Goal: Information Seeking & Learning: Learn about a topic

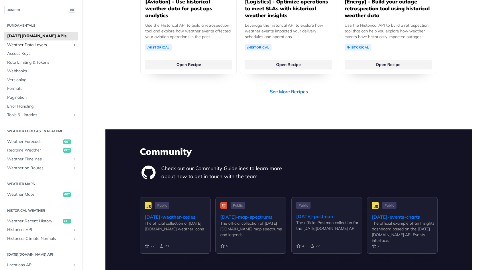
scroll to position [1217, 0]
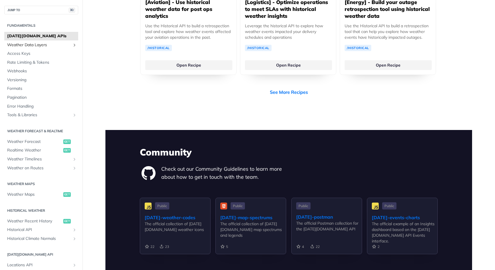
click at [31, 44] on span "Weather Data Layers" at bounding box center [39, 45] width 64 height 6
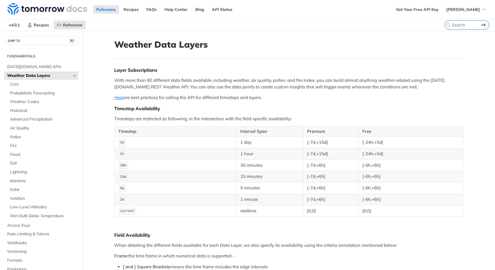
click at [75, 75] on icon "Hide subpages for Weather Data Layers" at bounding box center [74, 75] width 5 height 5
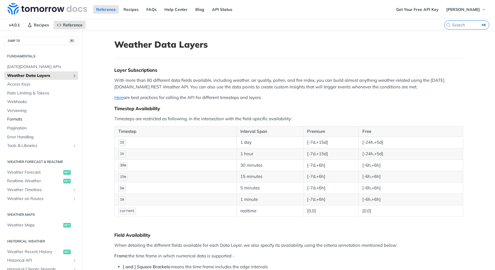
click at [18, 117] on span "Formats" at bounding box center [42, 119] width 70 height 6
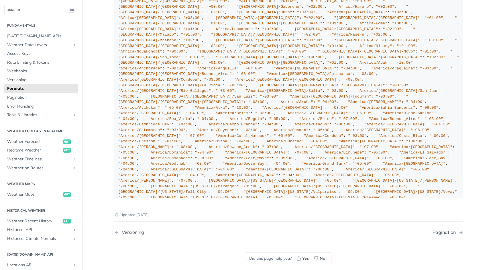
scroll to position [547, 0]
click at [28, 97] on span "Pagination" at bounding box center [42, 98] width 70 height 6
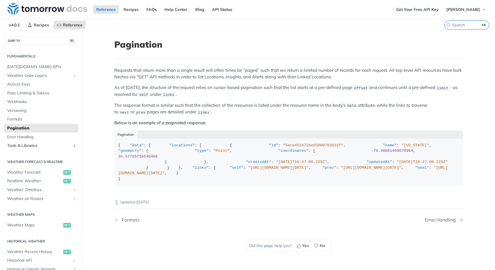
click at [20, 143] on span "Tools & Libraries" at bounding box center [39, 146] width 64 height 6
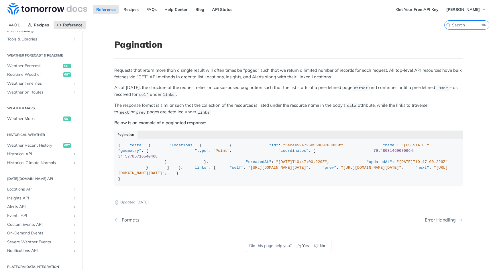
scroll to position [106, 0]
click at [48, 264] on h2 "Platform DATA integration" at bounding box center [41, 266] width 74 height 5
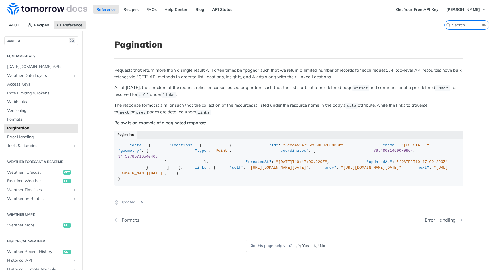
scroll to position [0, 0]
click at [39, 24] on span "Recipes" at bounding box center [41, 24] width 15 height 5
click at [32, 65] on span "[DATE][DOMAIN_NAME] APIs" at bounding box center [42, 67] width 70 height 6
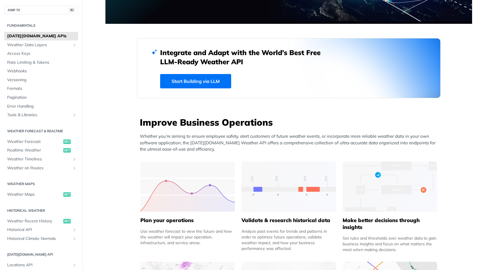
scroll to position [123, 0]
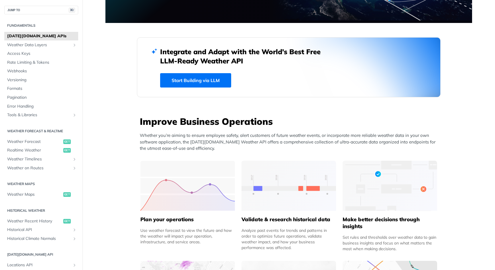
click at [195, 81] on link "Start Building via LLM" at bounding box center [195, 80] width 71 height 14
click at [28, 54] on span "Access Keys" at bounding box center [42, 54] width 70 height 6
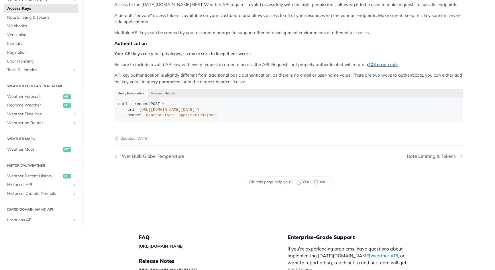
scroll to position [75, 0]
click at [162, 93] on button "Request Header" at bounding box center [163, 94] width 31 height 8
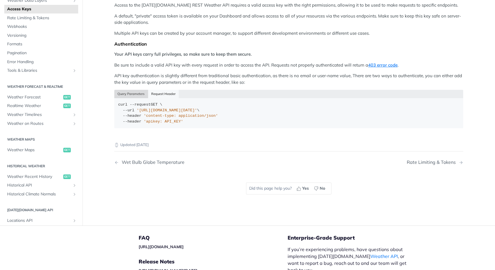
click at [139, 93] on button "Query Parameters" at bounding box center [131, 94] width 34 height 8
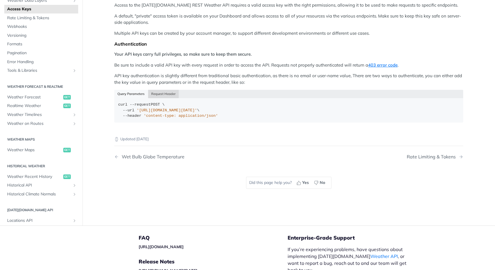
click at [159, 93] on button "Request Header" at bounding box center [163, 94] width 31 height 8
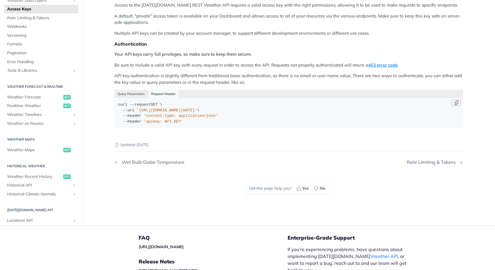
click at [457, 100] on button "Copy Code" at bounding box center [456, 103] width 9 height 6
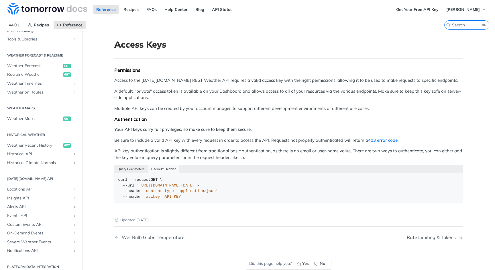
scroll to position [106, 0]
click at [30, 187] on span "Locations API" at bounding box center [39, 190] width 64 height 6
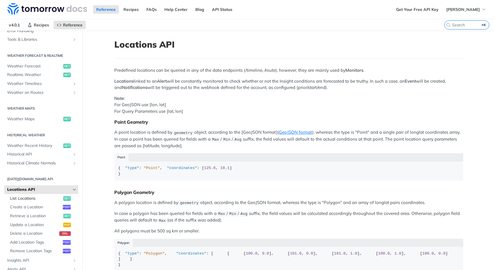
click at [28, 196] on span "List Locations" at bounding box center [36, 199] width 52 height 6
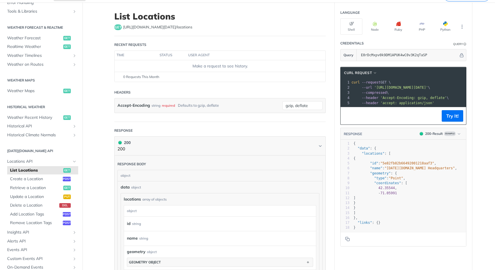
scroll to position [30, 0]
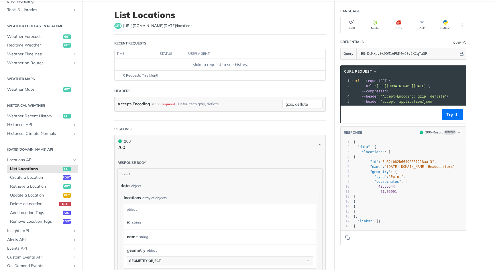
click at [376, 72] on span "button" at bounding box center [375, 71] width 4 height 4
click at [413, 68] on header "cURL Request LIBRARY cURL HTTPie" at bounding box center [404, 71] width 126 height 11
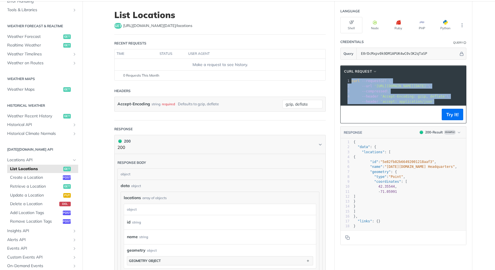
drag, startPoint x: 352, startPoint y: 81, endPoint x: 376, endPoint y: 117, distance: 44.0
click at [376, 117] on div "cURL Request xxxxxxxxxx 1 curl --request GET \ 2 --url 'https://api.tomorrow.io…" at bounding box center [404, 94] width 126 height 58
click at [456, 113] on button "Try It!" at bounding box center [453, 114] width 22 height 11
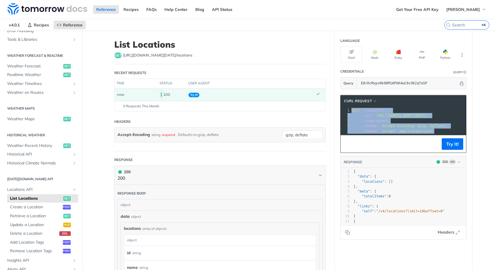
scroll to position [0, 0]
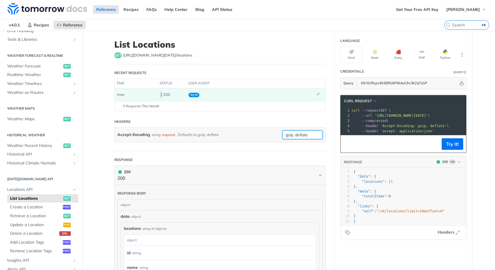
drag, startPoint x: 316, startPoint y: 134, endPoint x: 263, endPoint y: 130, distance: 53.2
click at [263, 130] on div "Accept-Encoding string required Defaults to gzip, deflate gzip, deflate" at bounding box center [220, 135] width 211 height 14
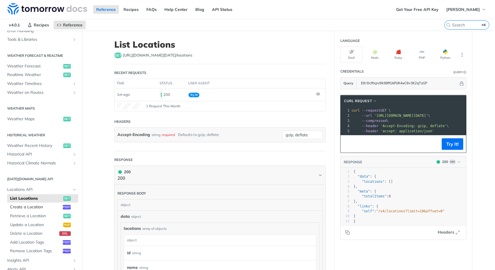
click at [39, 204] on span "Create a Location" at bounding box center [35, 207] width 51 height 6
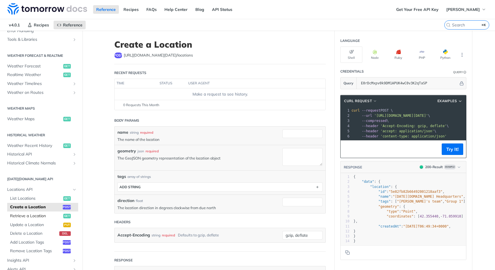
click at [38, 213] on span "Retrieve a Location" at bounding box center [36, 216] width 52 height 6
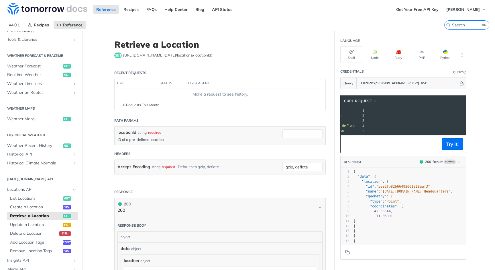
scroll to position [0, 103]
drag, startPoint x: 431, startPoint y: 116, endPoint x: 492, endPoint y: 114, distance: 60.8
click at [492, 114] on main "JUMP TO ⌘/ Fundamentals Tomorrow.io APIs Weather Data Layers Core Probabilistic…" at bounding box center [247, 199] width 495 height 336
click at [74, 187] on icon "Hide subpages for Locations API" at bounding box center [74, 189] width 5 height 5
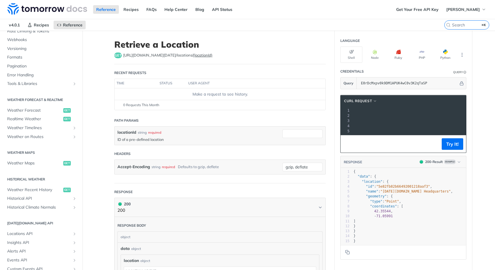
scroll to position [58, 0]
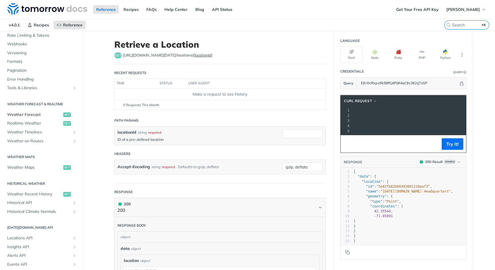
click at [37, 112] on span "Weather Forecast" at bounding box center [34, 115] width 55 height 6
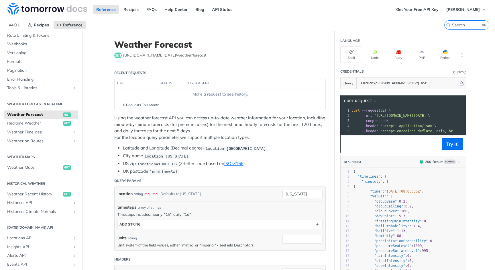
drag, startPoint x: 404, startPoint y: 114, endPoint x: 291, endPoint y: 102, distance: 113.6
click at [450, 145] on button "Try It!" at bounding box center [453, 143] width 22 height 11
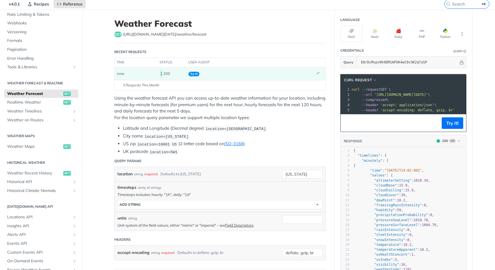
scroll to position [20, 0]
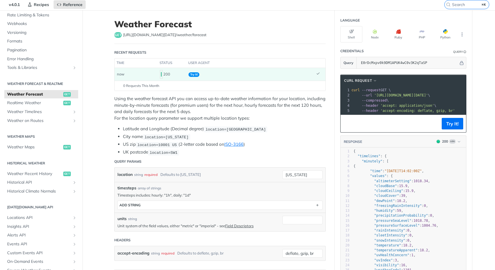
click at [448, 86] on header "cURL Request" at bounding box center [404, 80] width 126 height 11
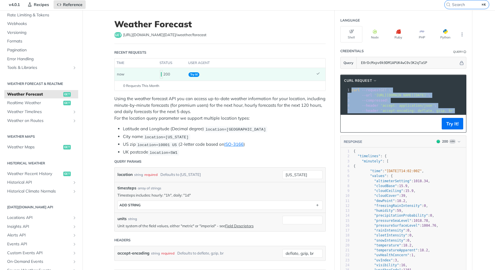
drag, startPoint x: 352, startPoint y: 90, endPoint x: 424, endPoint y: 132, distance: 83.9
click at [425, 132] on section "cURL Request xxxxxxxxxx 1 curl --request GET \ 2 --url 'https://api.tomorrow.io…" at bounding box center [404, 204] width 138 height 270
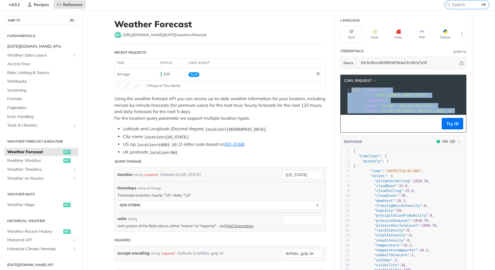
scroll to position [0, 0]
click at [27, 47] on span "[DATE][DOMAIN_NAME] APIs" at bounding box center [42, 47] width 70 height 6
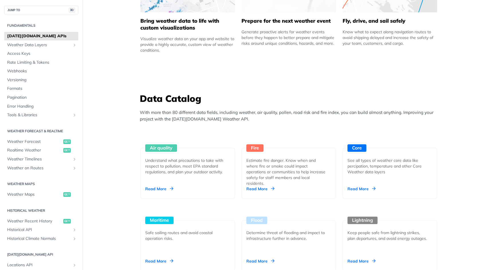
scroll to position [518, 0]
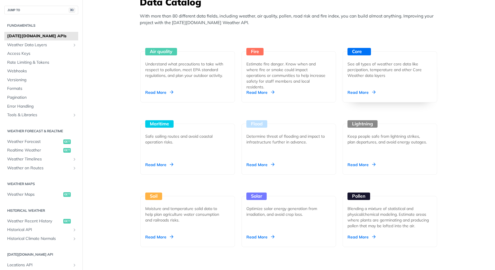
click at [363, 92] on div "Read More" at bounding box center [362, 92] width 28 height 6
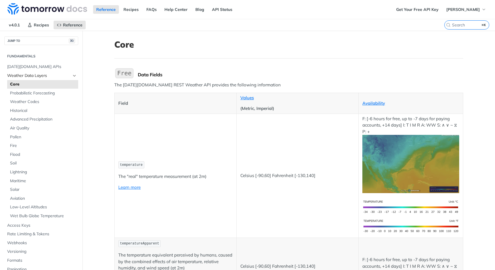
click at [36, 75] on span "Weather Data Layers" at bounding box center [39, 76] width 64 height 6
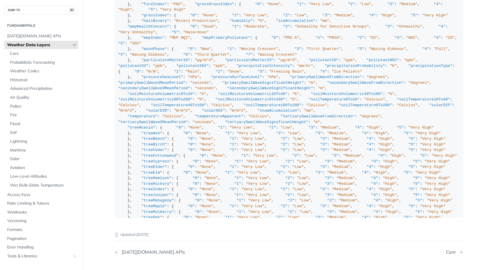
scroll to position [607, 0]
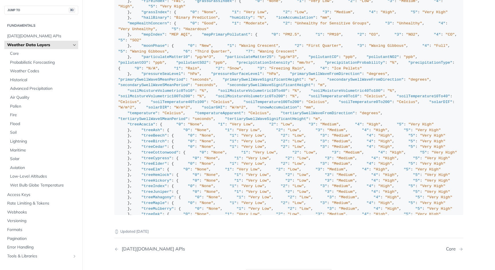
click at [76, 44] on icon "Hide subpages for Weather Data Layers" at bounding box center [74, 45] width 5 height 5
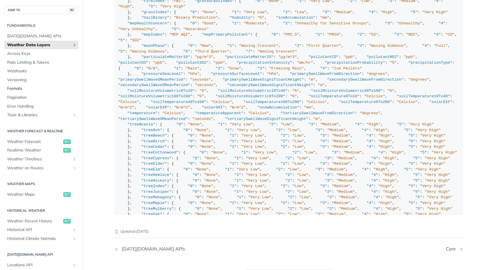
click at [31, 88] on span "Formats" at bounding box center [42, 89] width 70 height 6
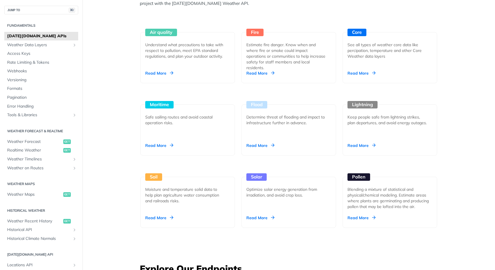
scroll to position [538, 0]
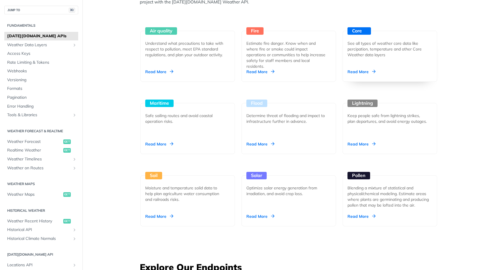
click at [360, 70] on div "Read More" at bounding box center [362, 72] width 28 height 6
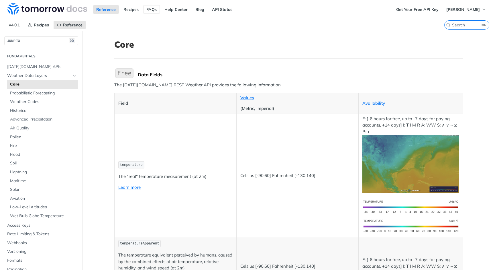
click at [150, 9] on link "FAQs" at bounding box center [151, 9] width 17 height 9
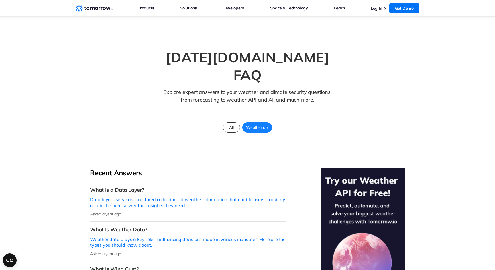
click at [256, 124] on span "Weather api" at bounding box center [257, 127] width 29 height 7
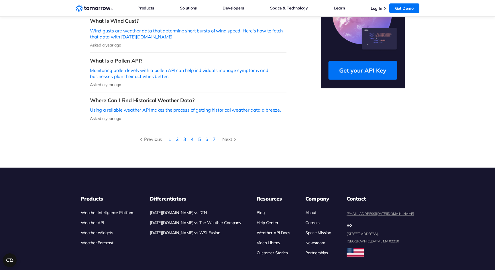
scroll to position [251, 0]
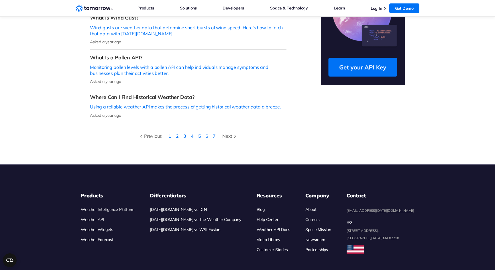
click at [178, 133] on link "2" at bounding box center [177, 136] width 3 height 6
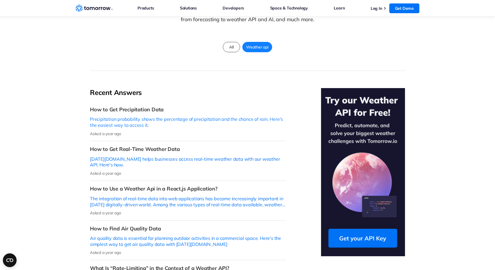
scroll to position [90, 0]
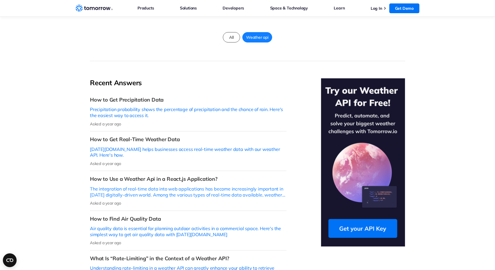
click at [129, 175] on h3 "How to Use a Weather Api in a React.js Application?" at bounding box center [188, 178] width 197 height 7
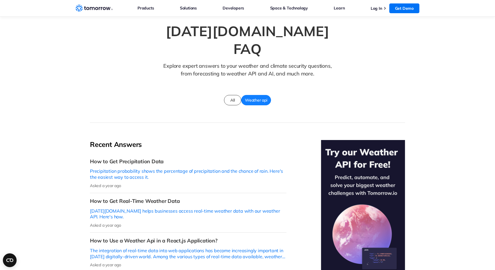
scroll to position [26, 0]
click at [233, 96] on span "All" at bounding box center [232, 99] width 11 height 7
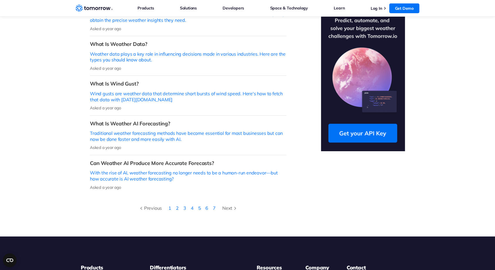
scroll to position [207, 0]
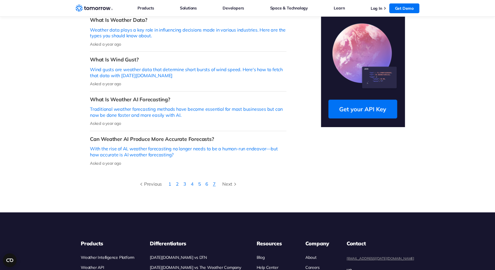
click at [214, 181] on link "7" at bounding box center [214, 184] width 3 height 6
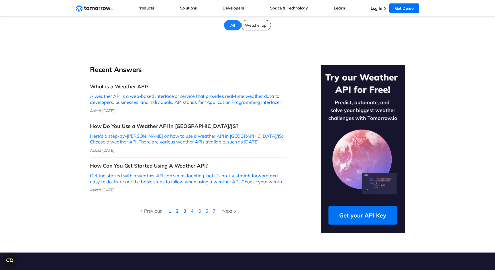
scroll to position [102, 0]
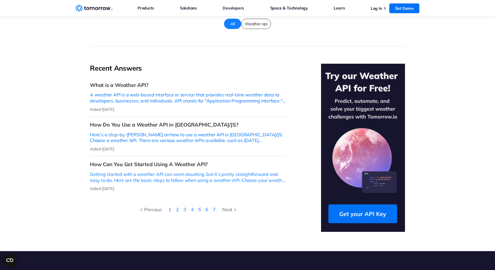
click at [162, 161] on h3 "How Can You Get Started Using A Weather API?" at bounding box center [188, 164] width 197 height 7
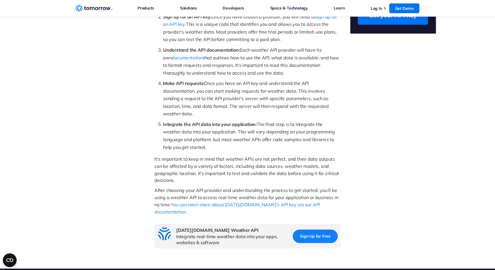
scroll to position [167, 0]
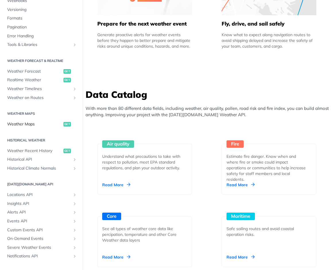
scroll to position [74, 0]
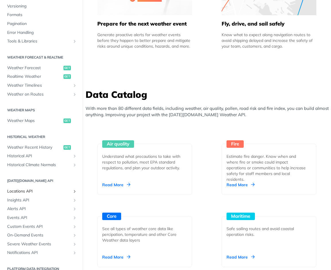
click at [23, 188] on span "Locations API" at bounding box center [39, 191] width 64 height 6
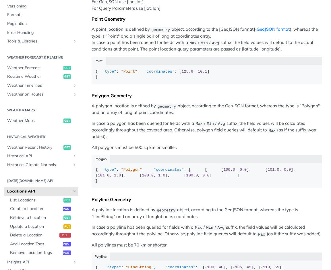
scroll to position [107, 0]
